Goal: Task Accomplishment & Management: Manage account settings

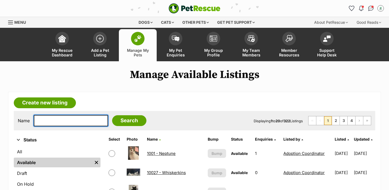
click at [52, 122] on input "text" at bounding box center [71, 120] width 74 height 11
type input "tia"
click at [112, 115] on input "Search" at bounding box center [129, 120] width 34 height 11
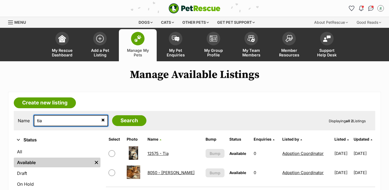
click at [59, 115] on input "tia" at bounding box center [71, 120] width 74 height 11
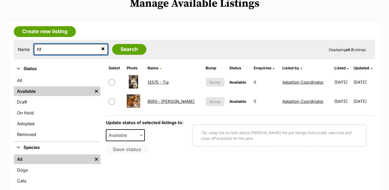
type input "fif"
click at [112, 44] on input "Search" at bounding box center [129, 49] width 34 height 11
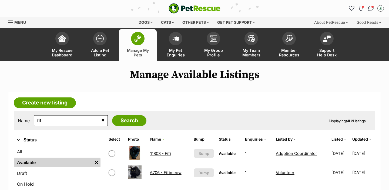
click at [156, 153] on link "11803 - Fifi" at bounding box center [160, 153] width 21 height 5
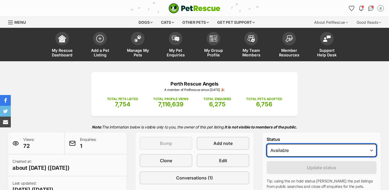
click at [281, 150] on select "Draft - not available as listing has enquires Available On hold Adopted" at bounding box center [322, 150] width 110 height 13
select select "rehomed"
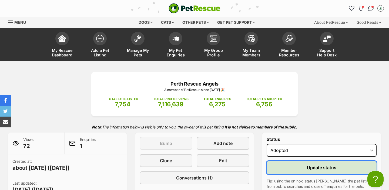
click at [292, 173] on button "Update status" at bounding box center [322, 167] width 110 height 13
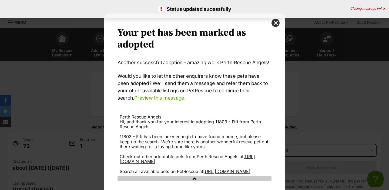
scroll to position [39, 0]
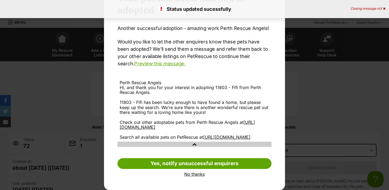
click at [194, 174] on link "No thanks" at bounding box center [195, 174] width 154 height 5
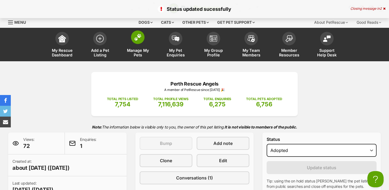
click at [140, 54] on span "Manage My Pets" at bounding box center [138, 52] width 24 height 9
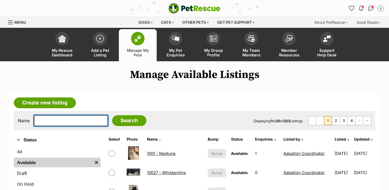
click at [56, 123] on input "text" at bounding box center [71, 120] width 74 height 11
type input "tia"
click at [112, 115] on input "Search" at bounding box center [129, 120] width 34 height 11
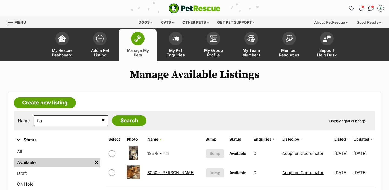
scroll to position [19, 0]
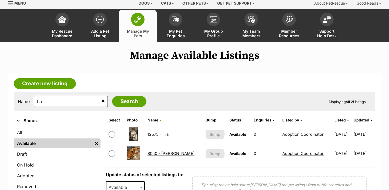
click at [156, 136] on link "12575 - Tia" at bounding box center [158, 134] width 21 height 5
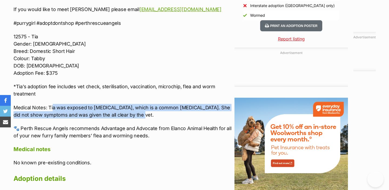
drag, startPoint x: 141, startPoint y: 115, endPoint x: 48, endPoint y: 108, distance: 92.9
click at [48, 108] on p "Medical Notes: Tia was exposed to Ringworm, which is a common fungal infection.…" at bounding box center [123, 111] width 218 height 15
copy p "Tia was exposed to Ringworm, which is a common fungal infection. She did not sh…"
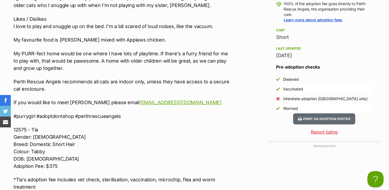
scroll to position [584, 0]
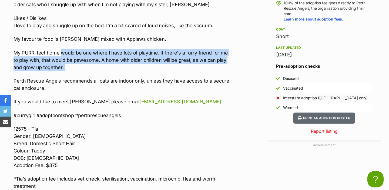
drag, startPoint x: 72, startPoint y: 72, endPoint x: 61, endPoint y: 53, distance: 21.9
click at [61, 53] on div "💛🫖 ADOPT TIA 🫖💛 Nature Hi there, my name is Tia! My Foster Mum calls me a ‘Purr…" at bounding box center [123, 78] width 218 height 308
copy div "would be one where I have lots of playtime. If there's a furry friend for me to…"
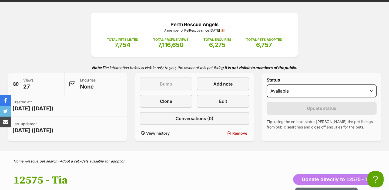
scroll to position [0, 0]
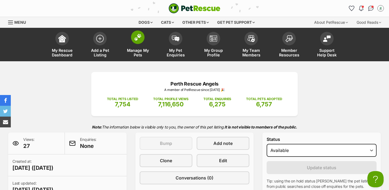
click at [133, 34] on span at bounding box center [138, 38] width 14 height 14
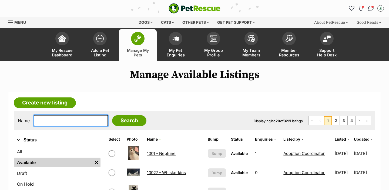
click at [62, 121] on input "text" at bounding box center [71, 120] width 74 height 11
type input "ree"
click at [112, 115] on input "Search" at bounding box center [129, 120] width 34 height 11
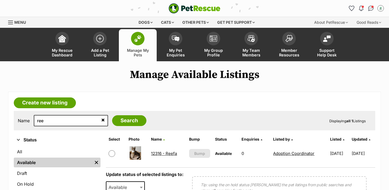
click at [161, 153] on link "12316 - Reefa" at bounding box center [164, 153] width 26 height 5
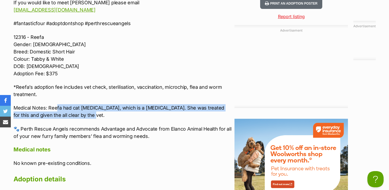
drag, startPoint x: 85, startPoint y: 113, endPoint x: 49, endPoint y: 109, distance: 35.7
click at [49, 109] on p "Medical Notes: Reefa had cat [MEDICAL_DATA], which is a [MEDICAL_DATA]. She was…" at bounding box center [123, 111] width 218 height 15
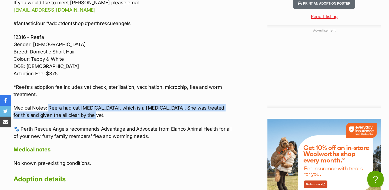
copy p "Reefa had cat [MEDICAL_DATA], which is a [MEDICAL_DATA]. She was treated for th…"
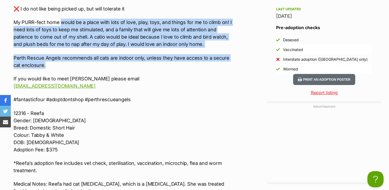
drag, startPoint x: 59, startPoint y: 61, endPoint x: 61, endPoint y: 23, distance: 38.2
click at [61, 23] on div "🧶🍂 MEET REEFA 🍂🧶 Nature I am described by my [PERSON_NAME] Mum as being sassy, …" at bounding box center [123, 50] width 218 height 331
click at [61, 23] on p "My PURR-fect home would be a place with lots of love, play, toys, and things fo…" at bounding box center [123, 33] width 218 height 29
drag, startPoint x: 61, startPoint y: 23, endPoint x: 59, endPoint y: 64, distance: 40.6
click at [59, 64] on div "🧶🍂 MEET REEFA 🍂🧶 Nature I am described by my [PERSON_NAME] Mum as being sassy, …" at bounding box center [123, 50] width 218 height 331
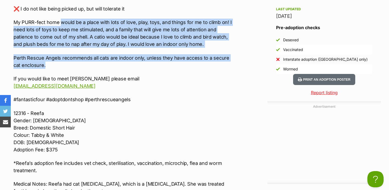
copy div "would be a place with lots of love, play, toys, and things for me to climb on! …"
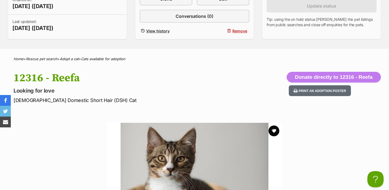
scroll to position [0, 0]
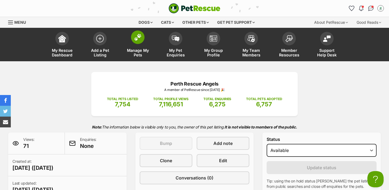
click at [138, 38] on img at bounding box center [138, 37] width 8 height 7
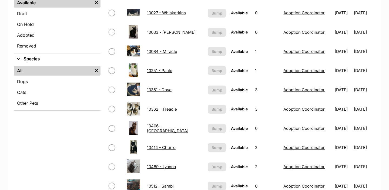
scroll to position [168, 0]
